Goal: Information Seeking & Learning: Learn about a topic

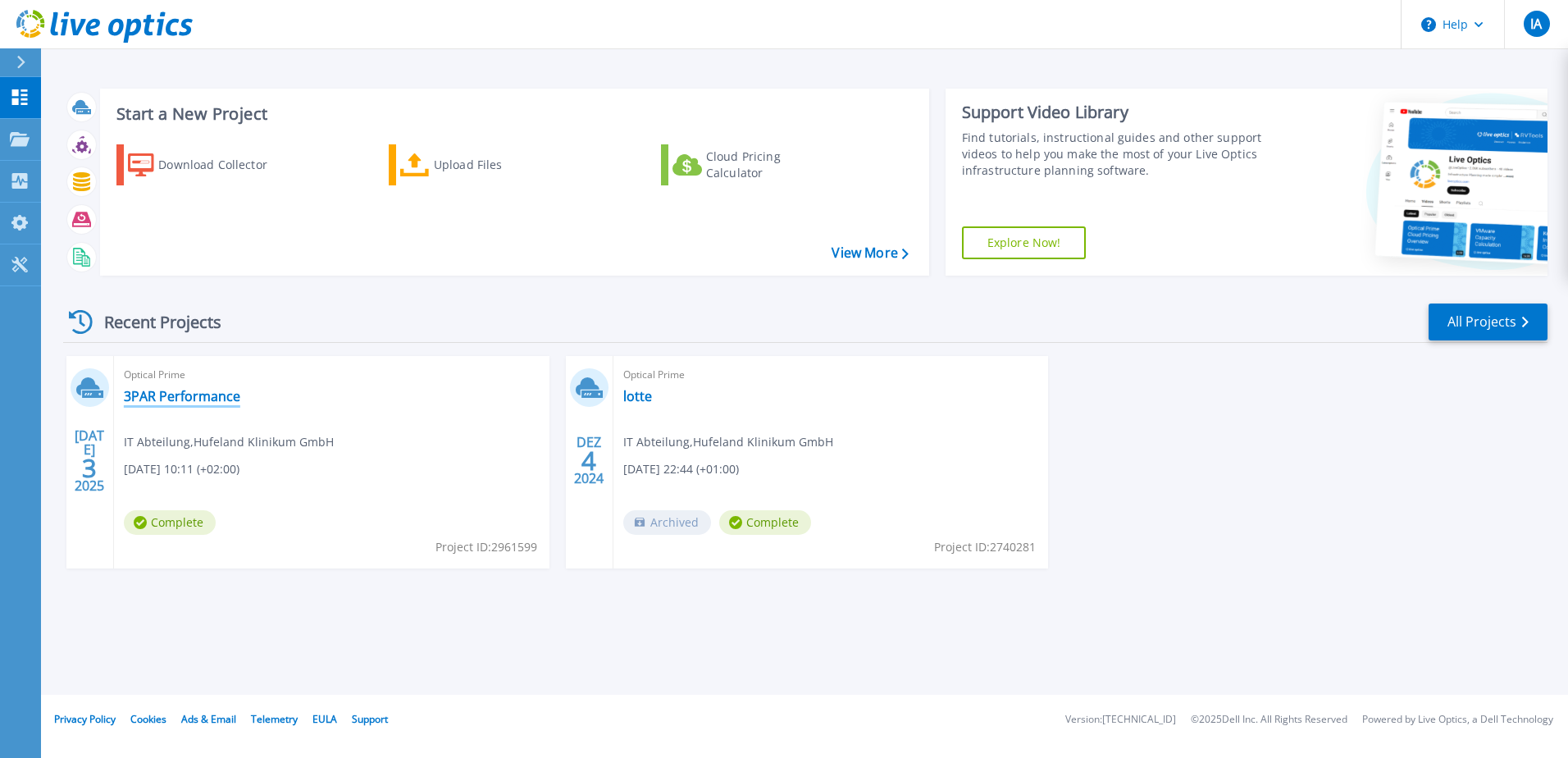
click at [158, 399] on link "3PAR Performance" at bounding box center [182, 395] width 116 height 16
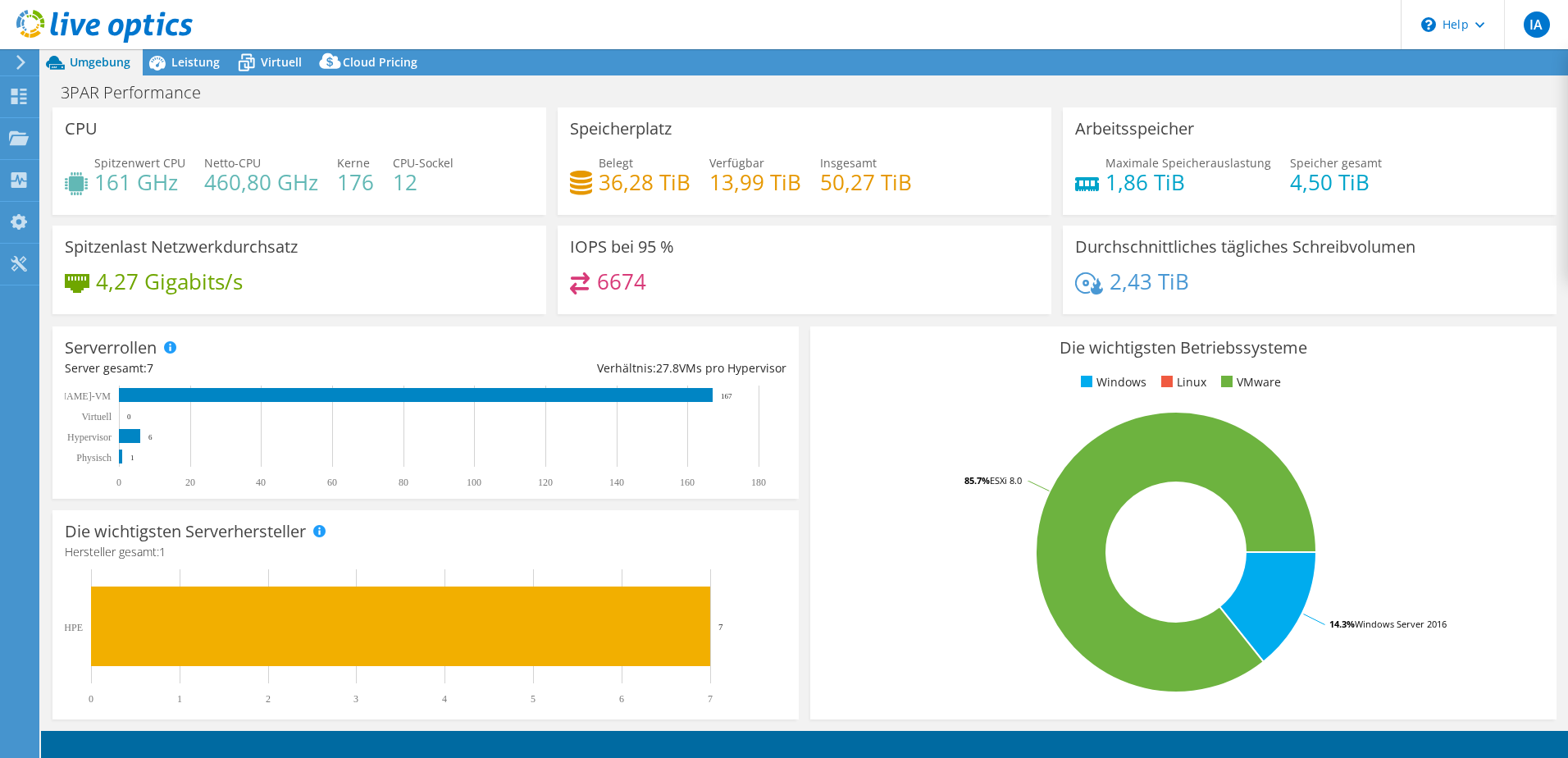
select select "USD"
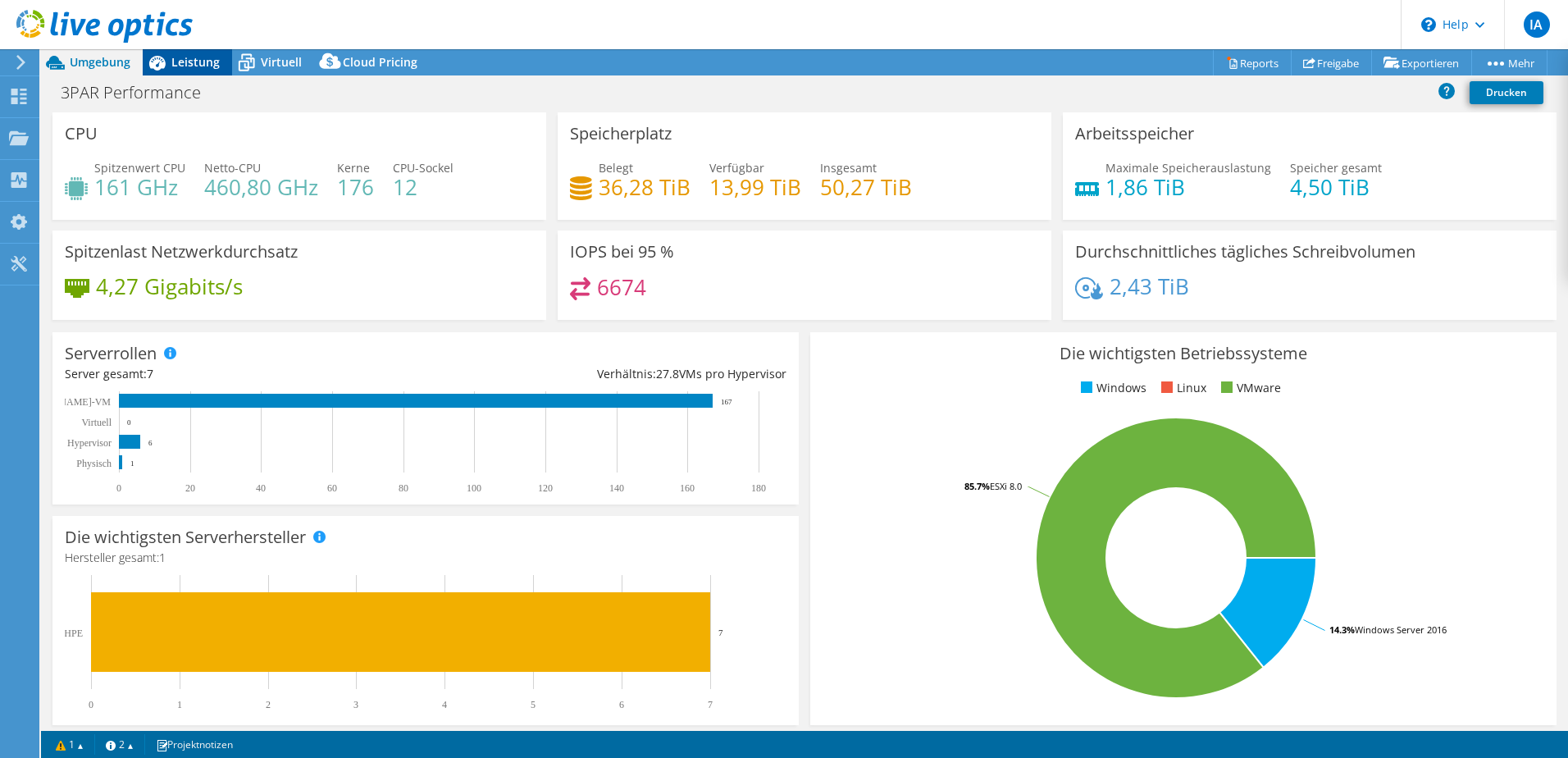
click at [191, 64] on span "Leistung" at bounding box center [195, 62] width 48 height 15
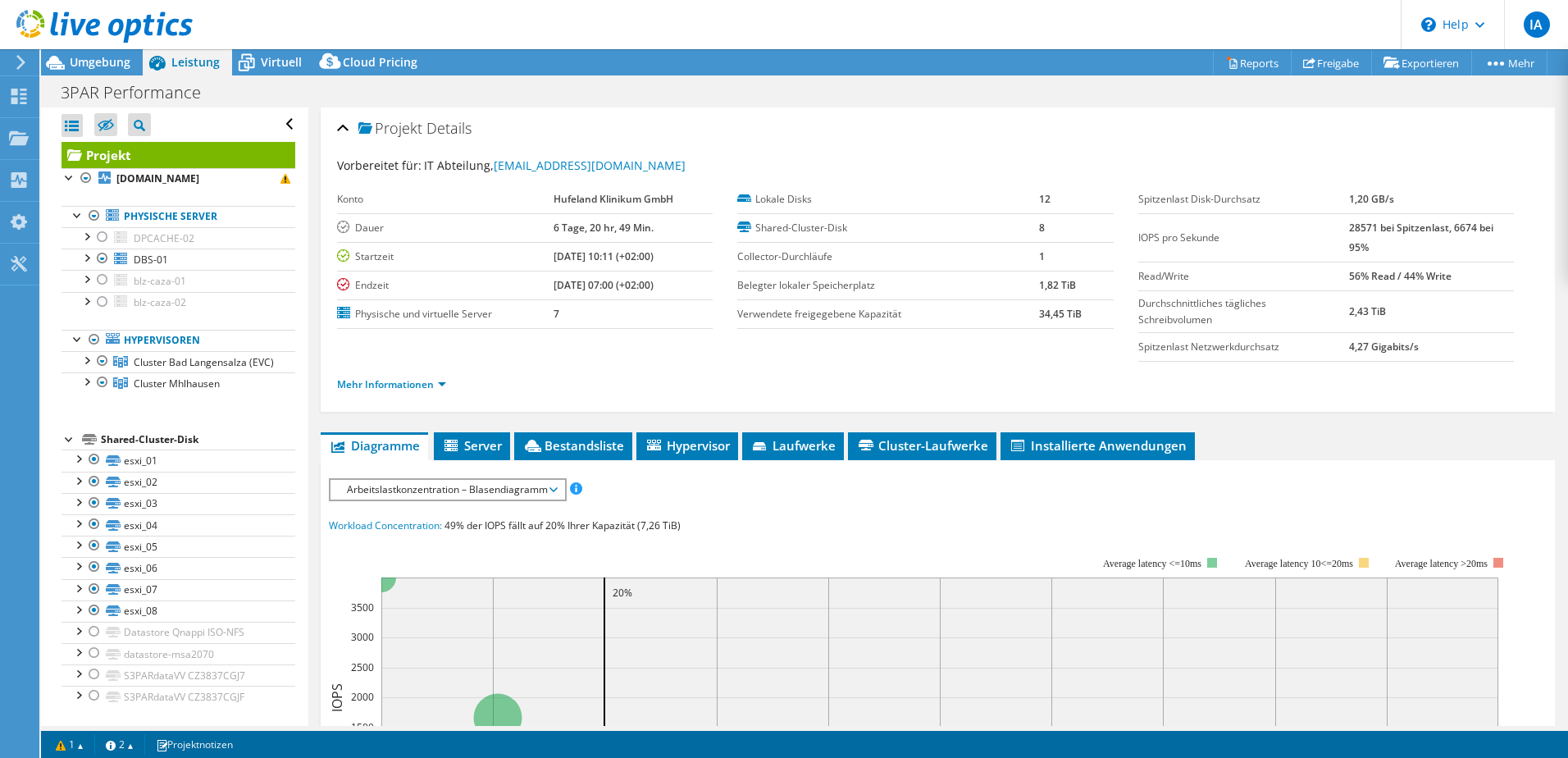
click at [414, 485] on span "Arbeitslastkonzentration – Blasendiagramm" at bounding box center [447, 490] width 217 height 19
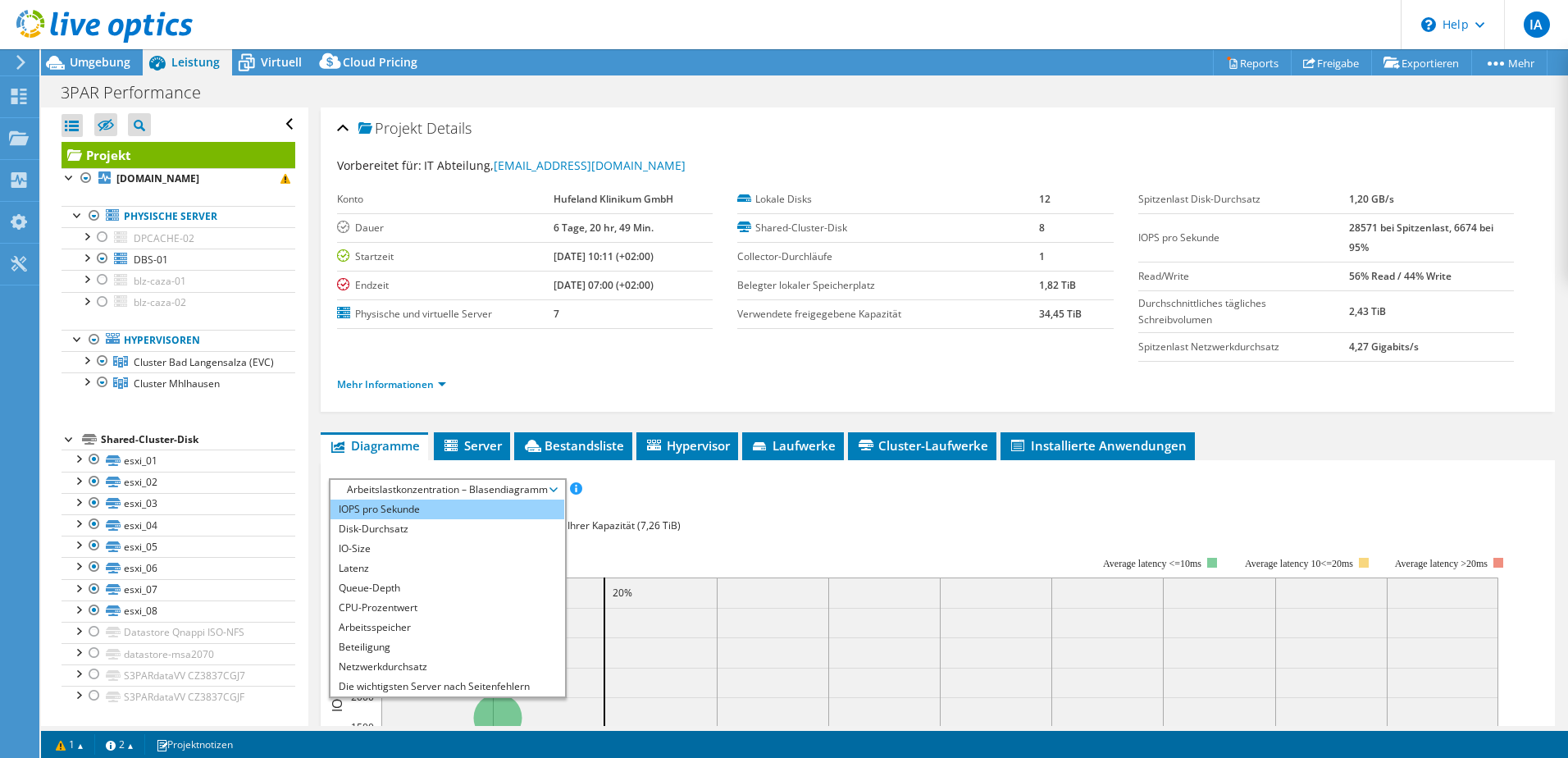
click at [423, 514] on li "IOPS pro Sekunde" at bounding box center [447, 509] width 234 height 19
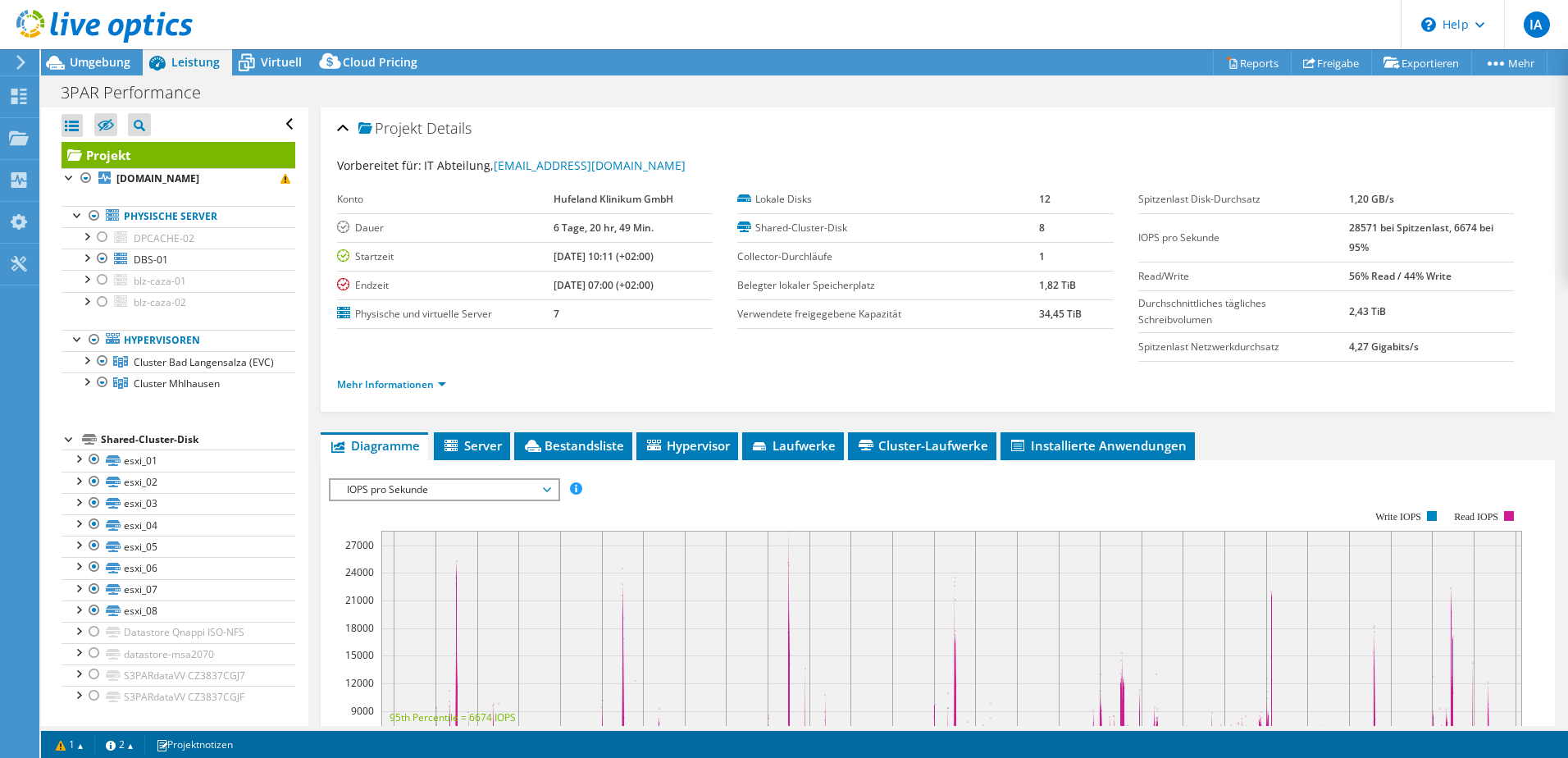
click at [1349, 225] on b "28571 bei Spitzenlast, 6674 bei 95%" at bounding box center [1421, 237] width 144 height 34
click at [334, 128] on div "Projekt Details Vorbereitet für: IT Abteilung, [EMAIL_ADDRESS][DOMAIN_NAME] Kon…" at bounding box center [937, 260] width 1234 height 304
click at [343, 128] on div "Projekt Details" at bounding box center [937, 129] width 1201 height 36
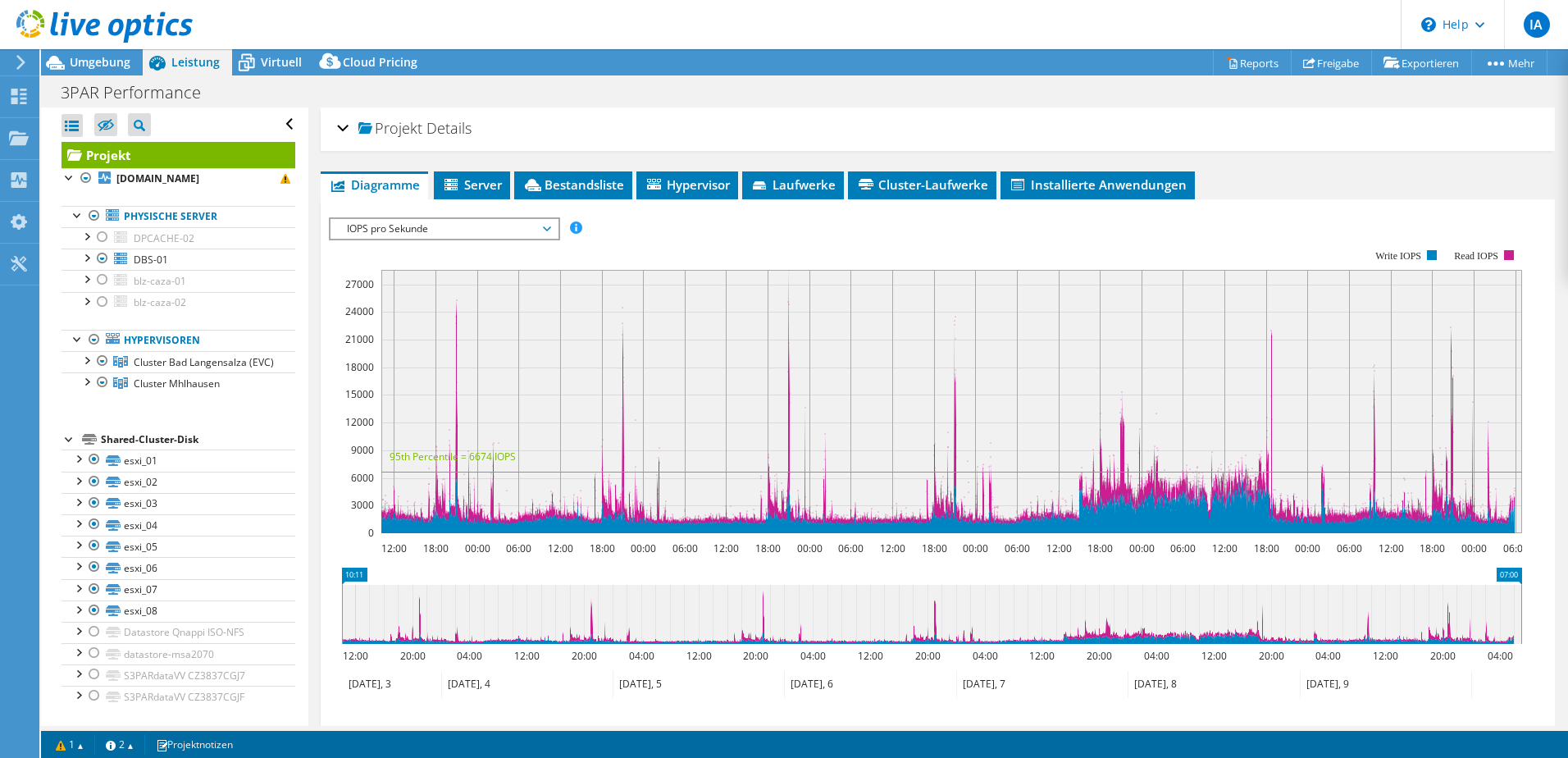
click at [469, 230] on span "IOPS pro Sekunde" at bounding box center [443, 229] width 211 height 19
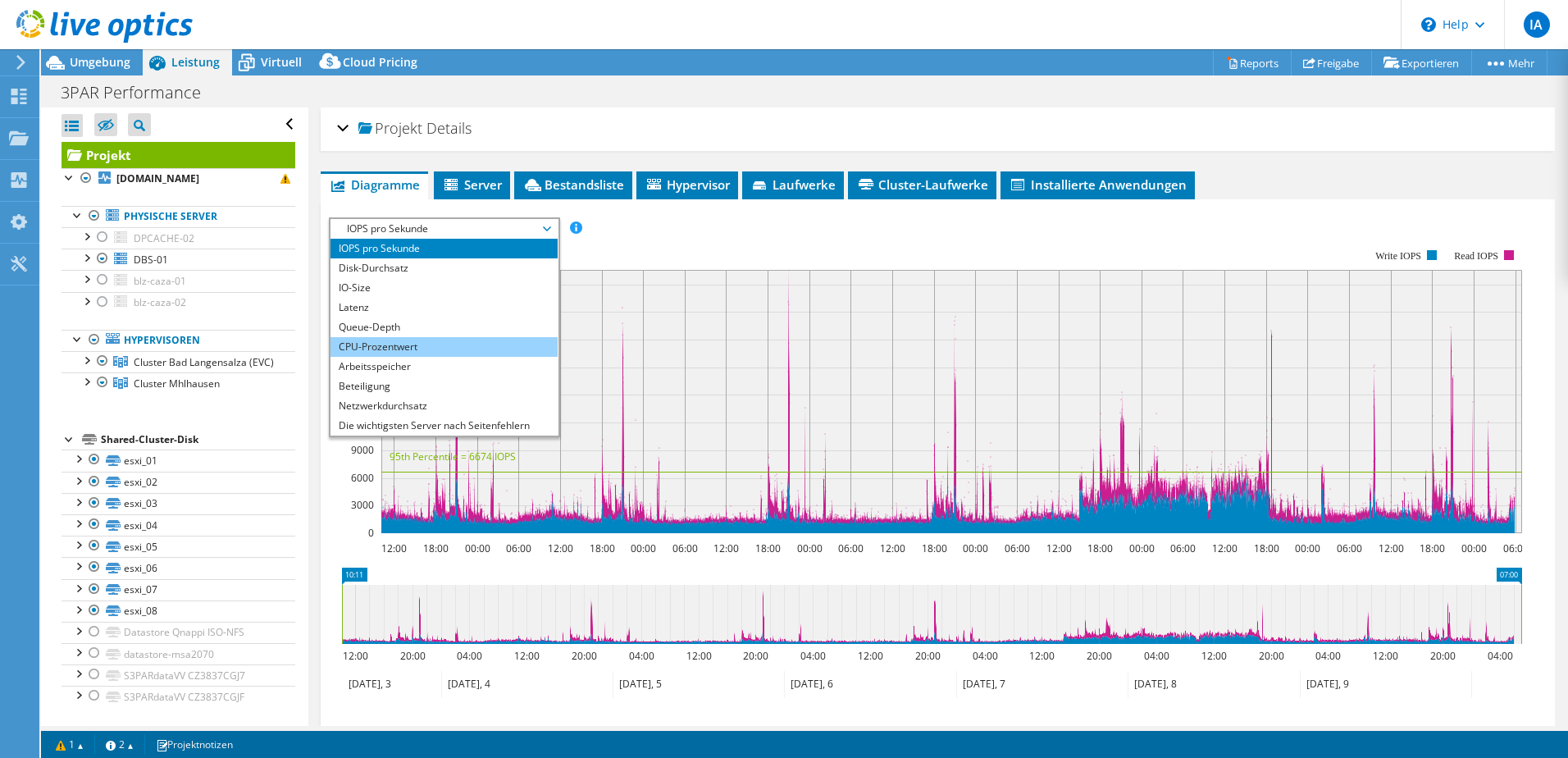
scroll to position [59, 0]
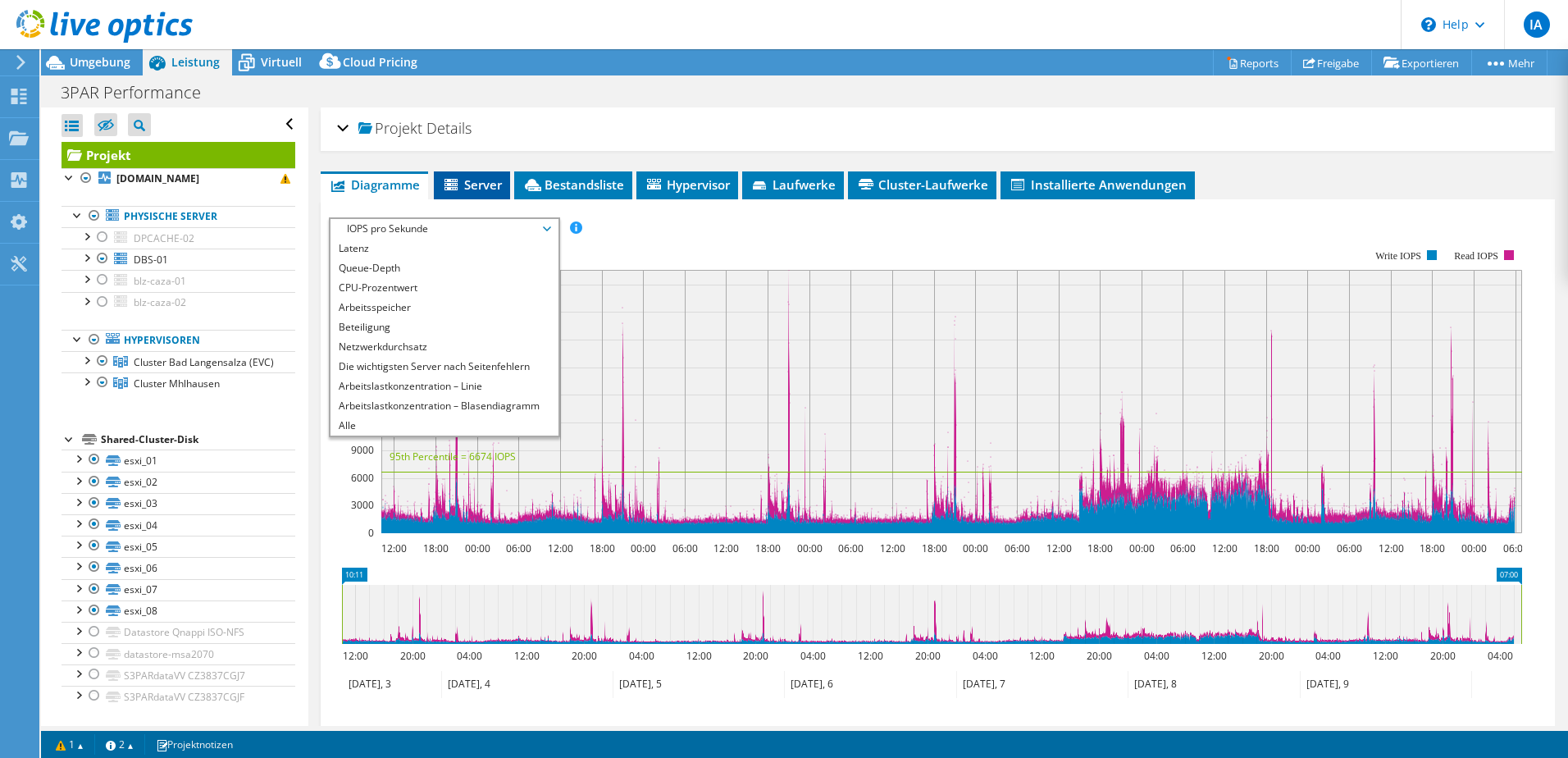
click at [472, 198] on li "Server" at bounding box center [471, 185] width 76 height 28
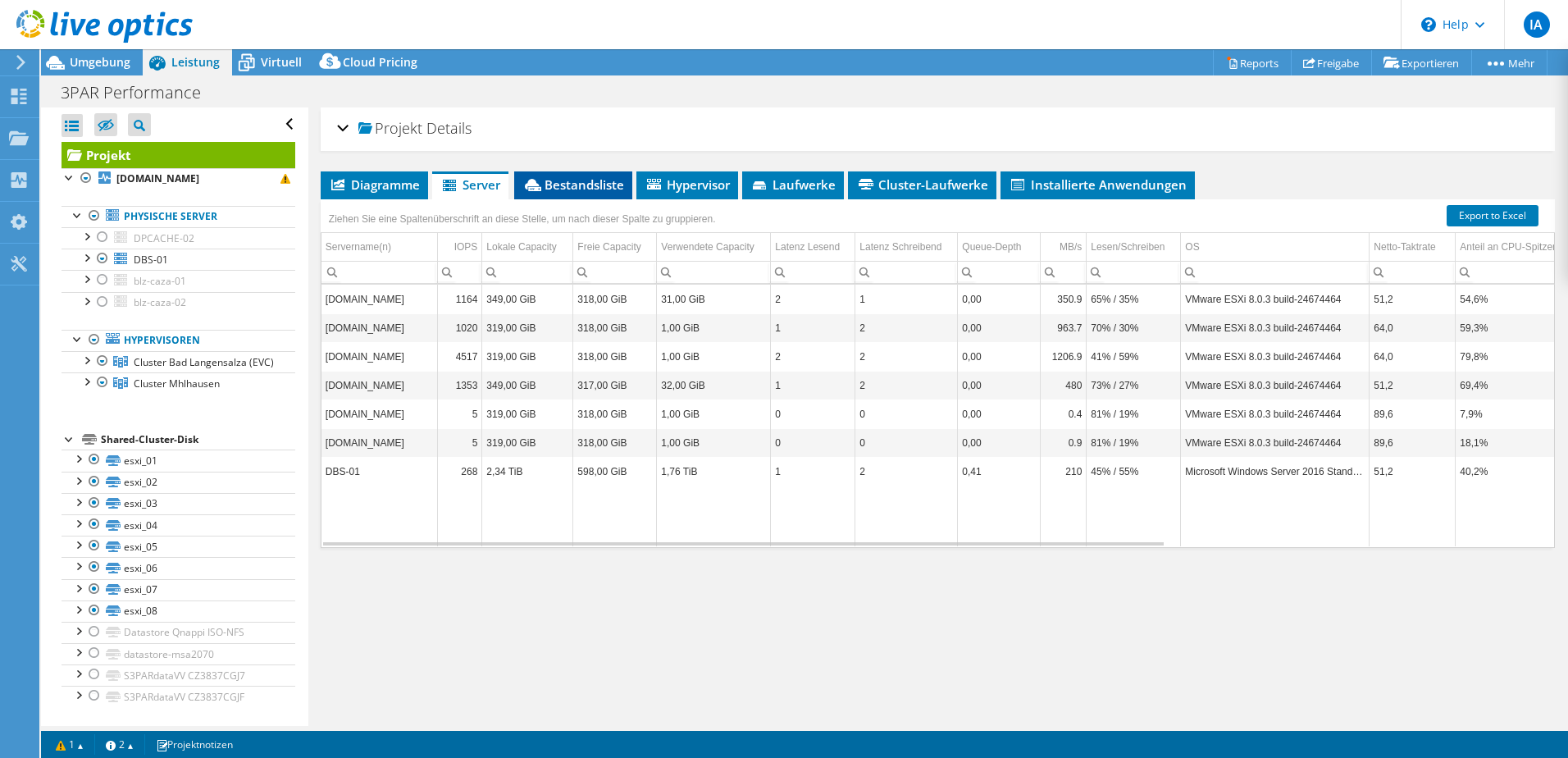
click at [568, 184] on span "Bestandsliste" at bounding box center [573, 184] width 102 height 16
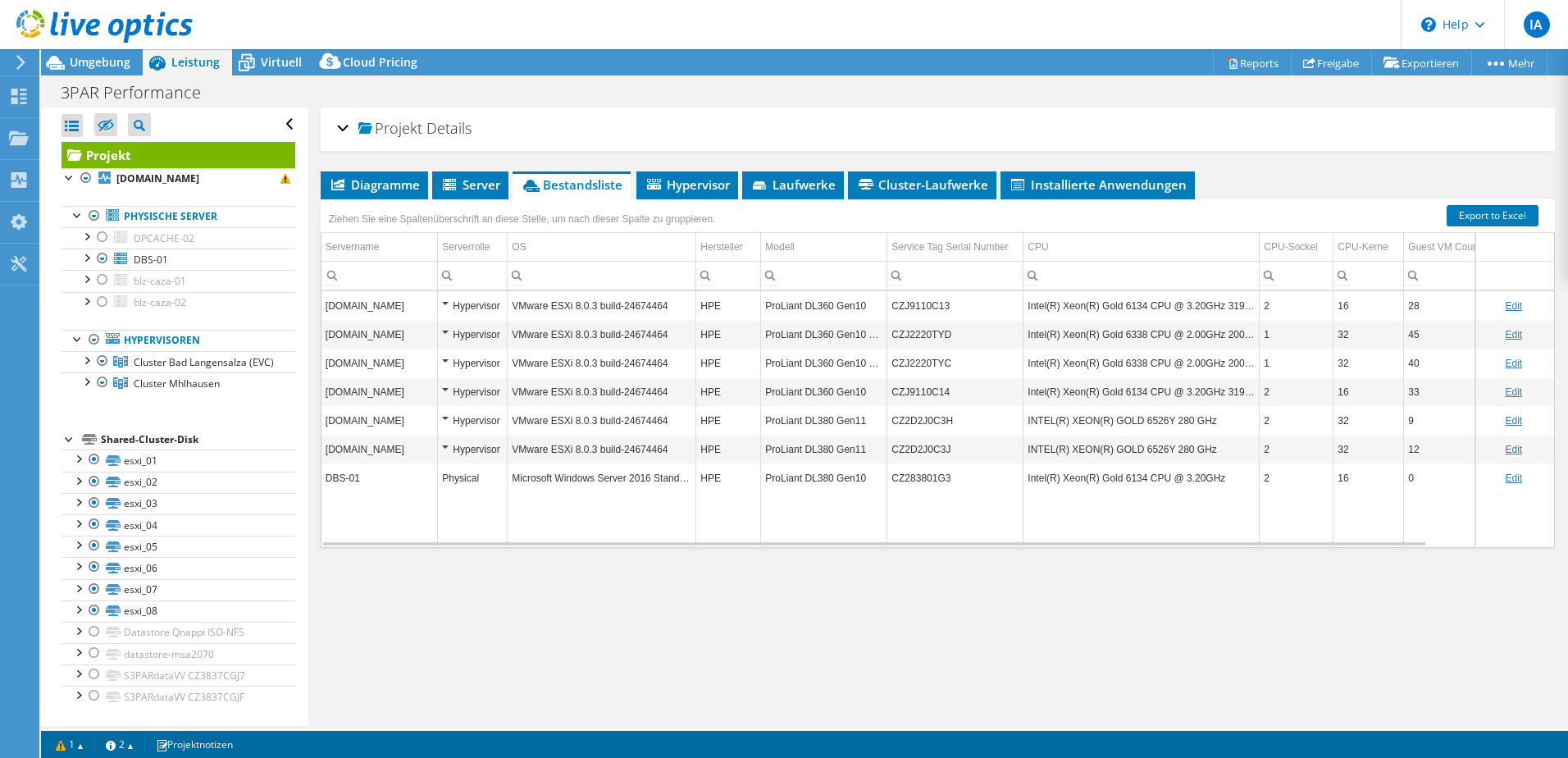
click at [347, 125] on div "Projekt Details" at bounding box center [937, 129] width 1201 height 36
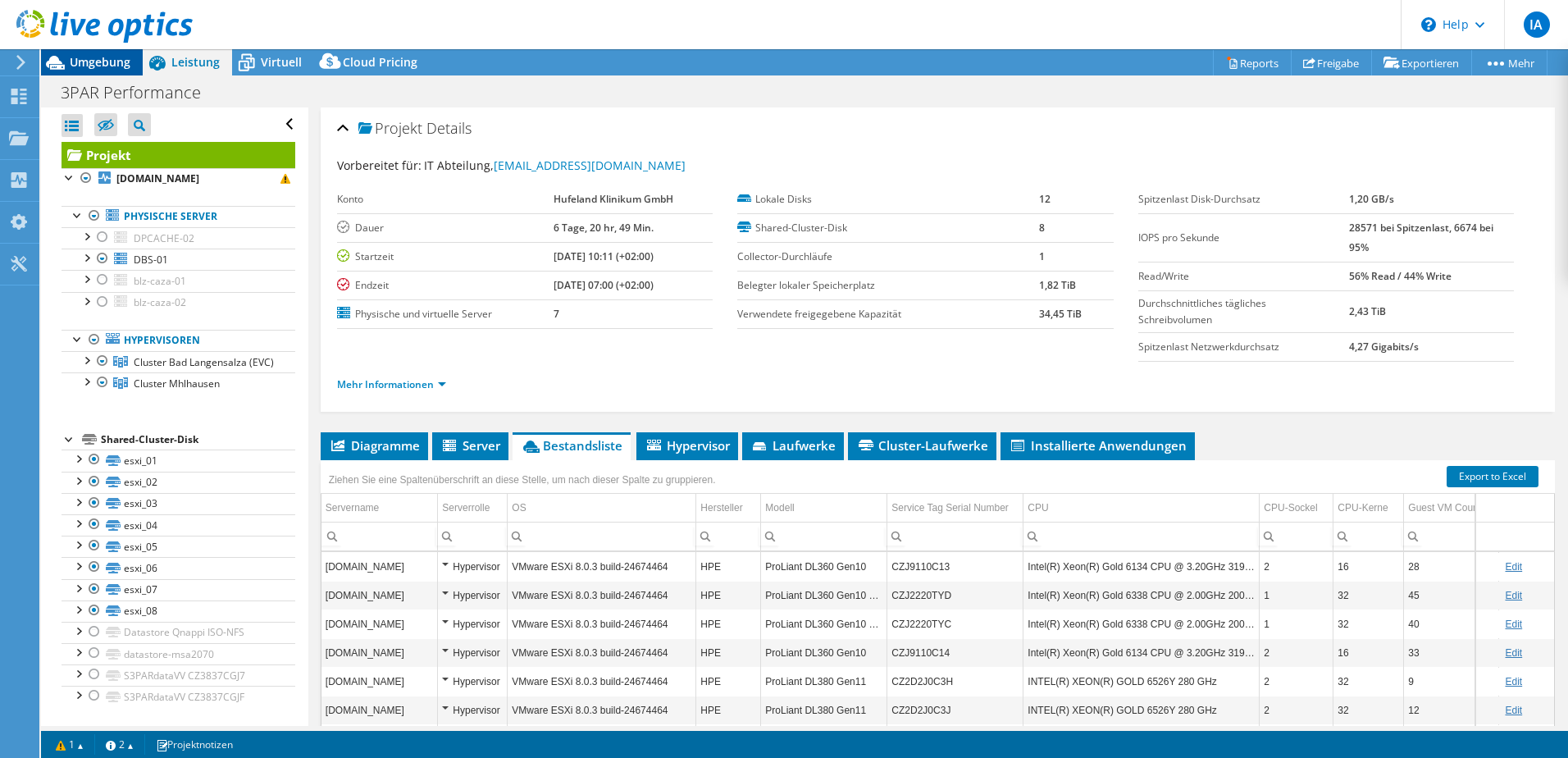
click at [116, 62] on span "Umgebung" at bounding box center [99, 62] width 61 height 15
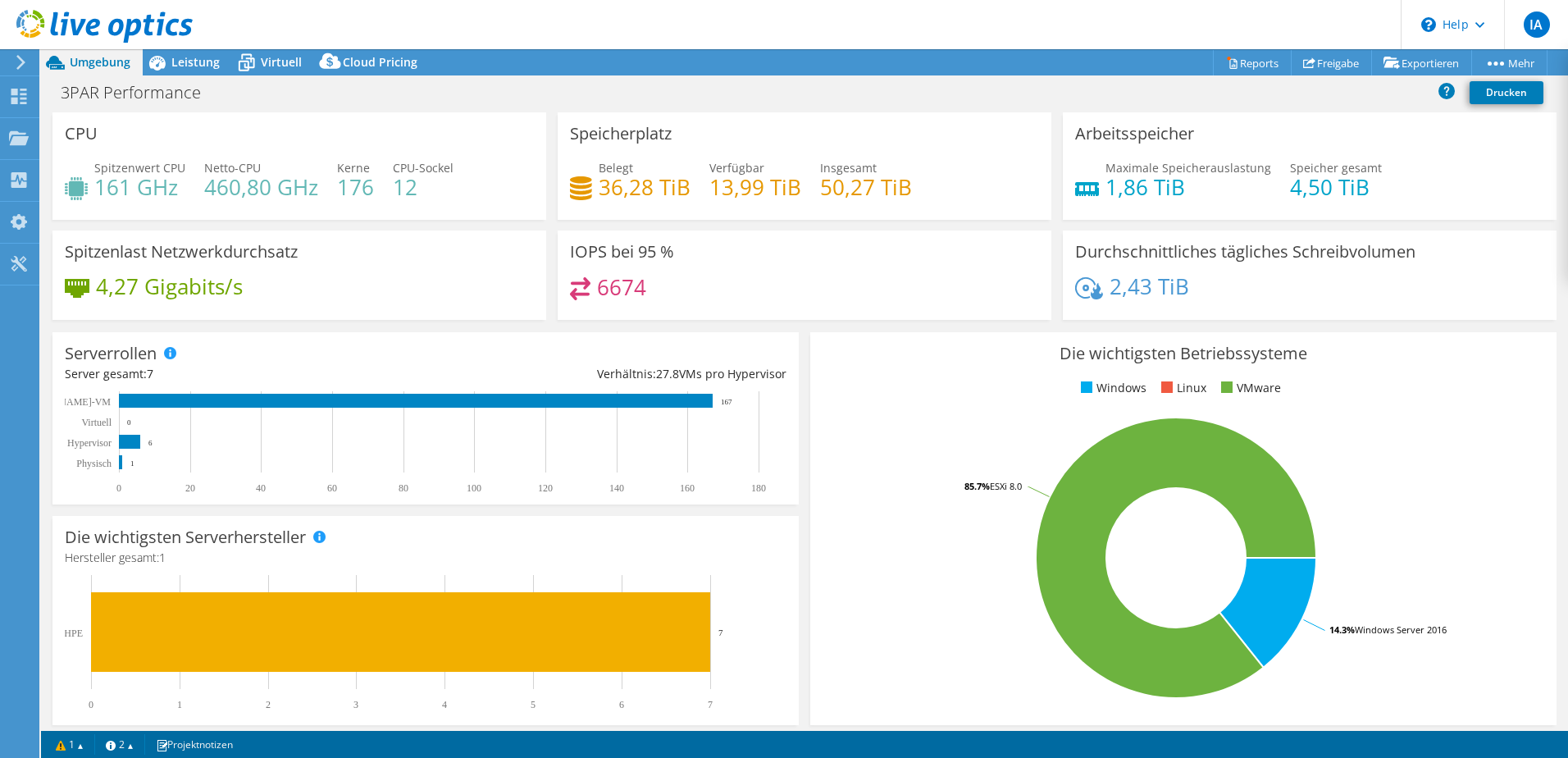
click at [636, 196] on h4 "36,28 TiB" at bounding box center [644, 187] width 91 height 18
click at [559, 186] on div "Speicherplatz Belegt 36,28 TiB Verfügbar 13,99 TiB Insgesamt 50,27 TiB" at bounding box center [804, 166] width 493 height 108
click at [575, 186] on icon at bounding box center [580, 188] width 22 height 24
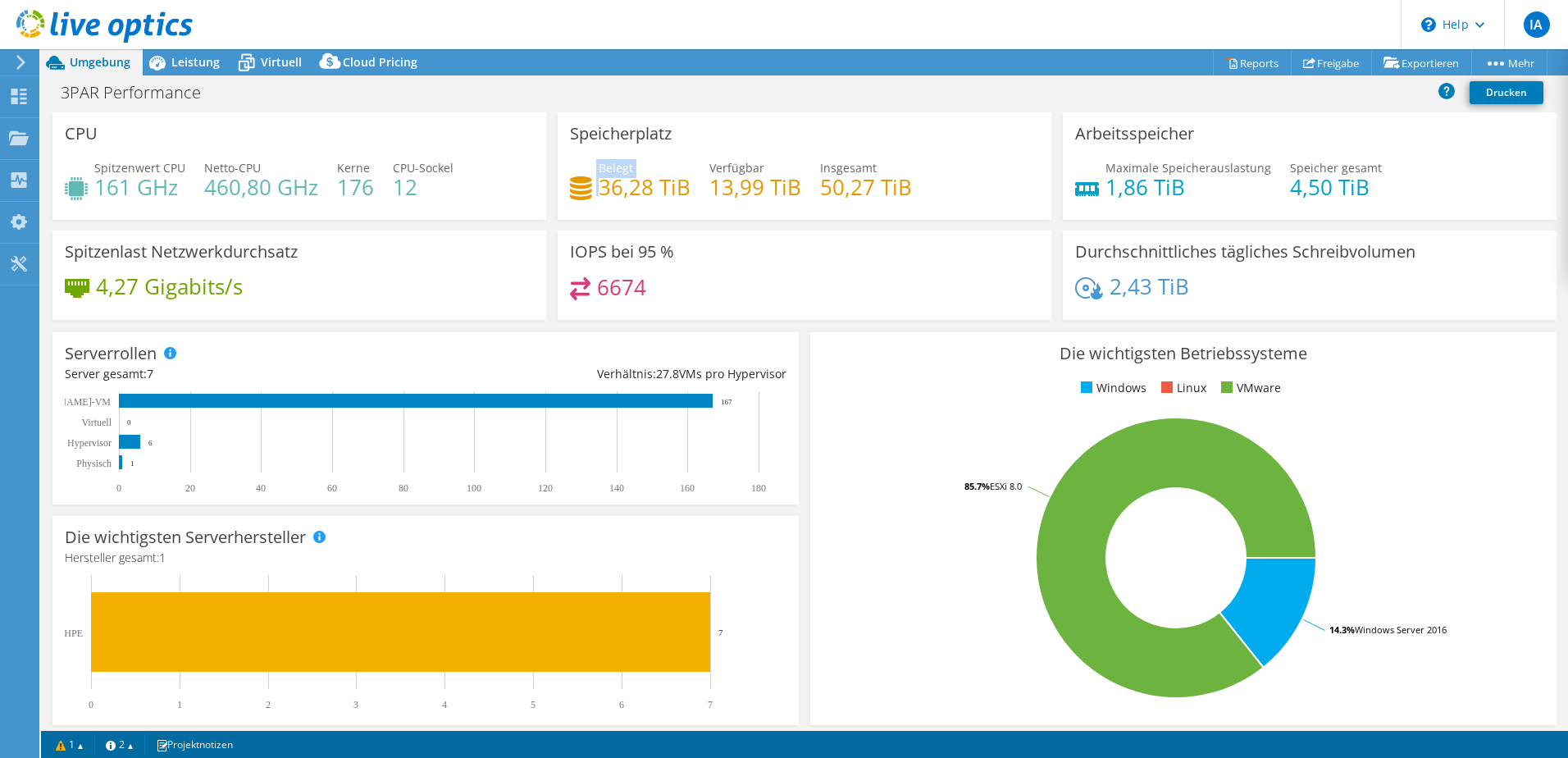
click at [575, 186] on icon at bounding box center [580, 188] width 22 height 24
click at [869, 179] on h4 "50,27 TiB" at bounding box center [865, 187] width 91 height 18
drag, startPoint x: 597, startPoint y: 188, endPoint x: 669, endPoint y: 191, distance: 72.1
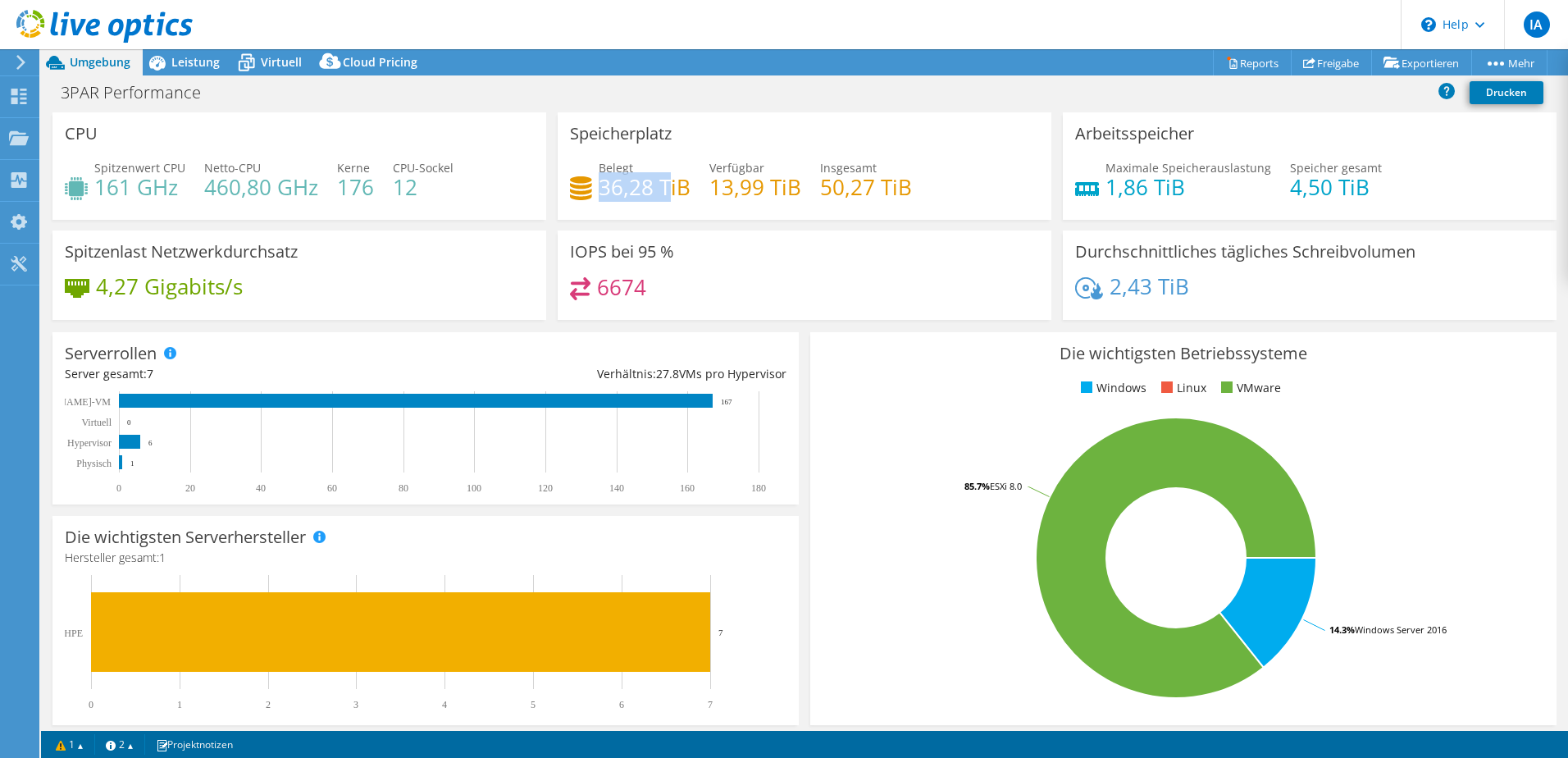
click at [669, 191] on h4 "36,28 TiB" at bounding box center [644, 187] width 91 height 18
click at [18, 97] on icon at bounding box center [18, 96] width 19 height 15
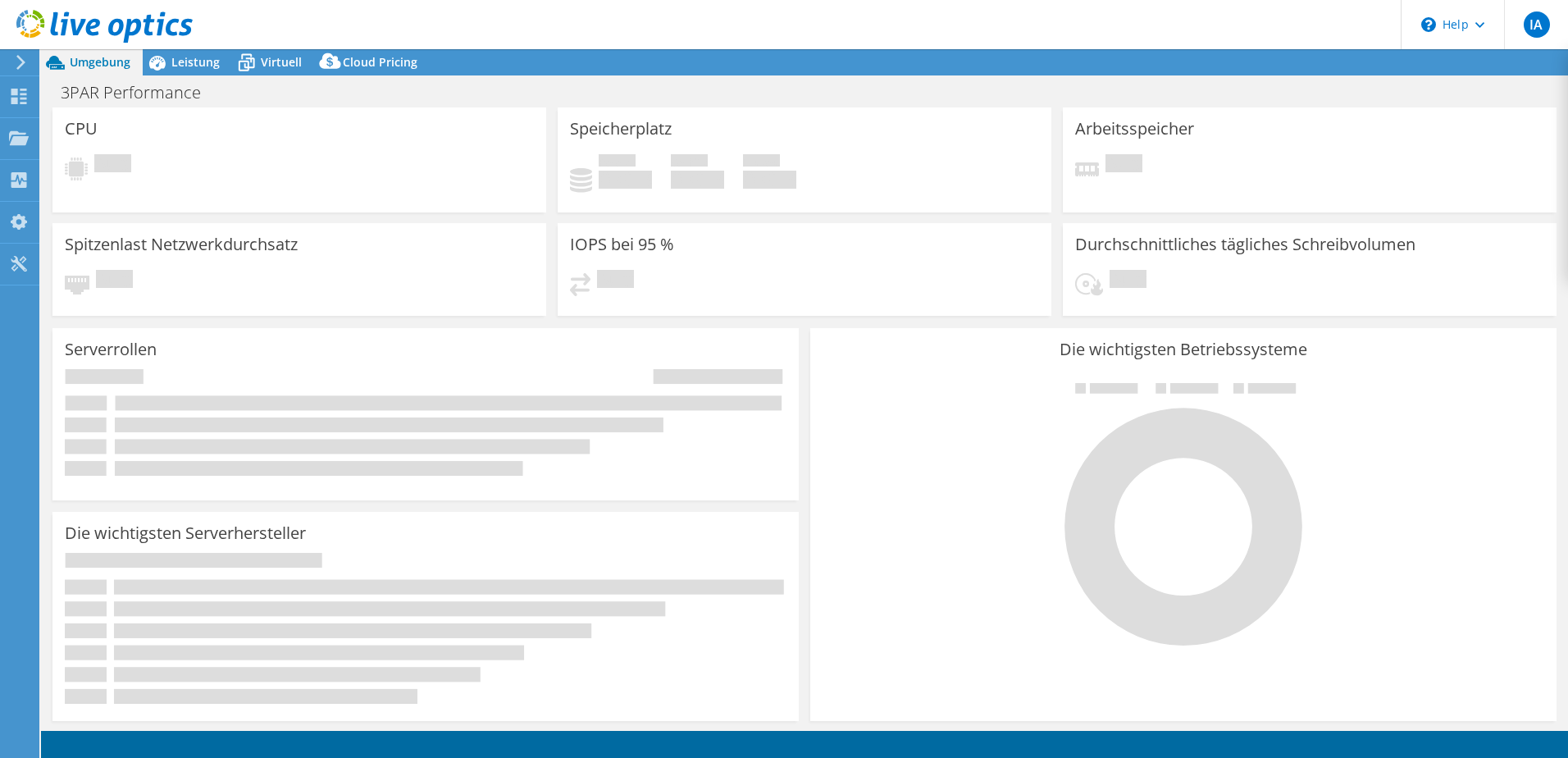
select select "USD"
